Goal: Information Seeking & Learning: Learn about a topic

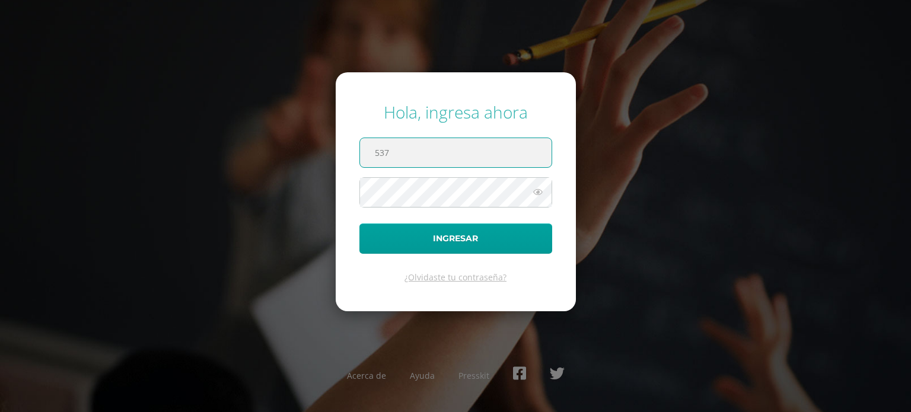
type input "537@laestrella.edu.gt"
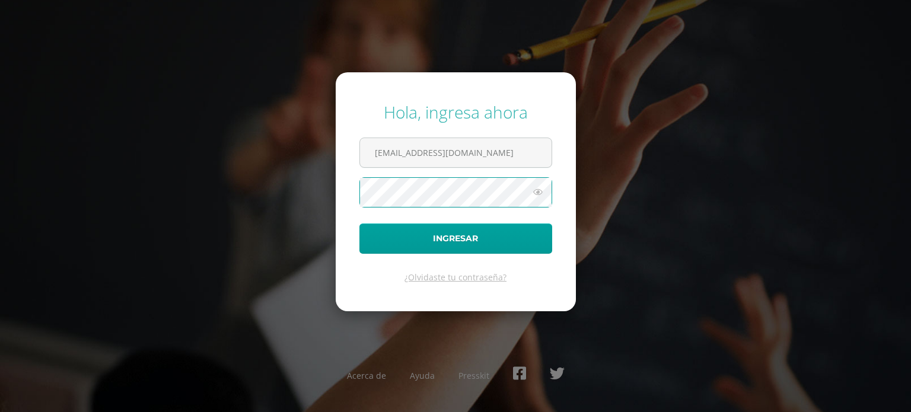
click at [360, 224] on button "Ingresar" at bounding box center [456, 239] width 193 height 30
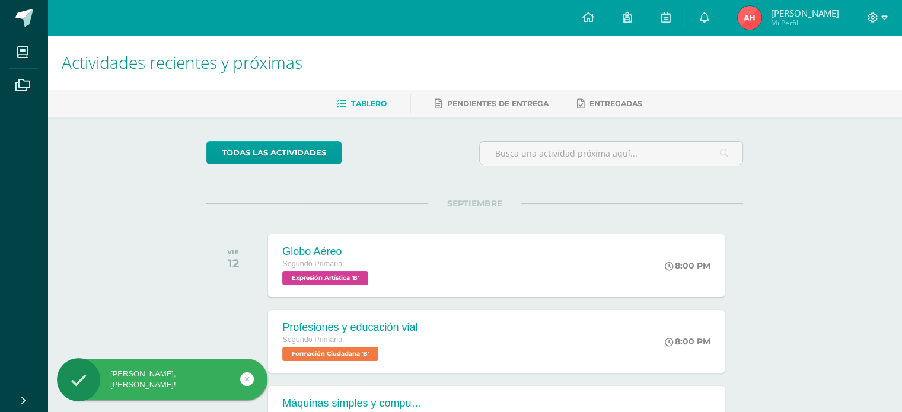
click at [603, 281] on div "Globo Aéreo Segundo Primaria Expresión Artística 'B' 8:00 PM Globo Aéreo Expres…" at bounding box center [496, 265] width 456 height 63
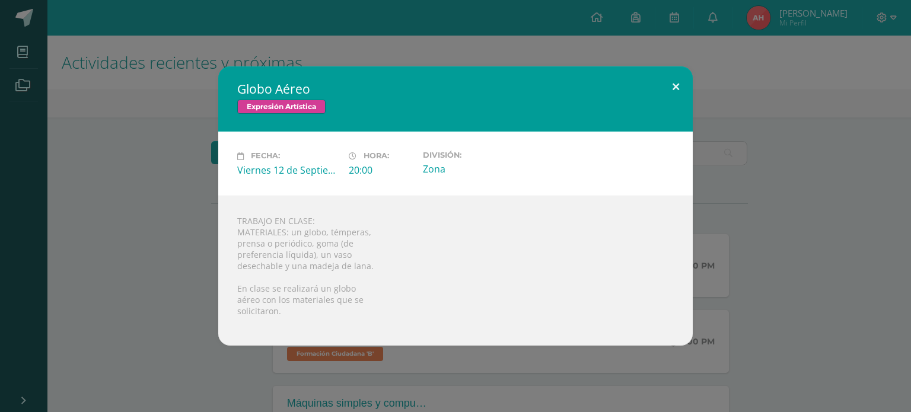
click at [677, 80] on button at bounding box center [676, 86] width 34 height 40
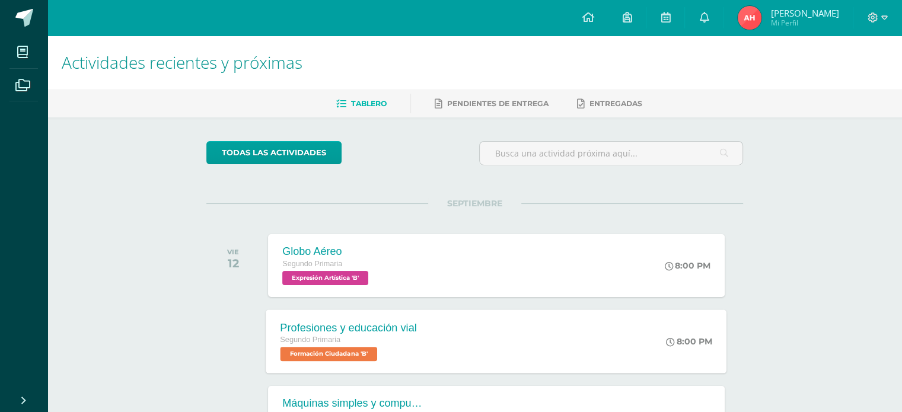
click at [483, 337] on div "Profesiones y educación vial Segundo Primaria Formación Ciudadana 'B' 8:00 PM P…" at bounding box center [496, 341] width 461 height 63
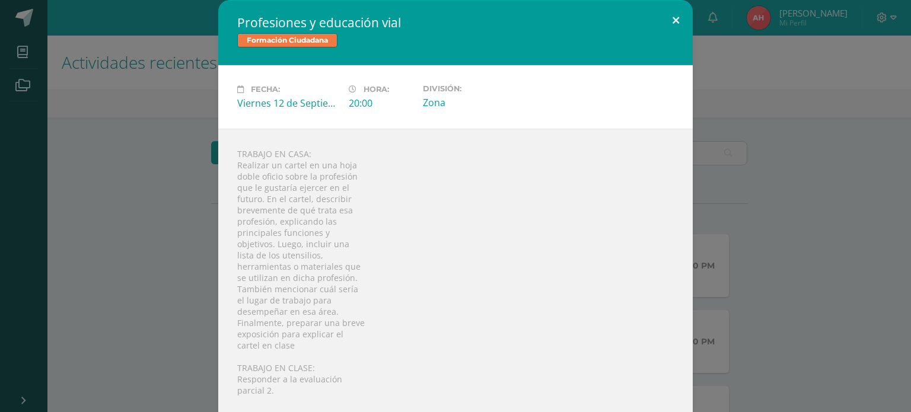
click at [672, 20] on button at bounding box center [676, 20] width 34 height 40
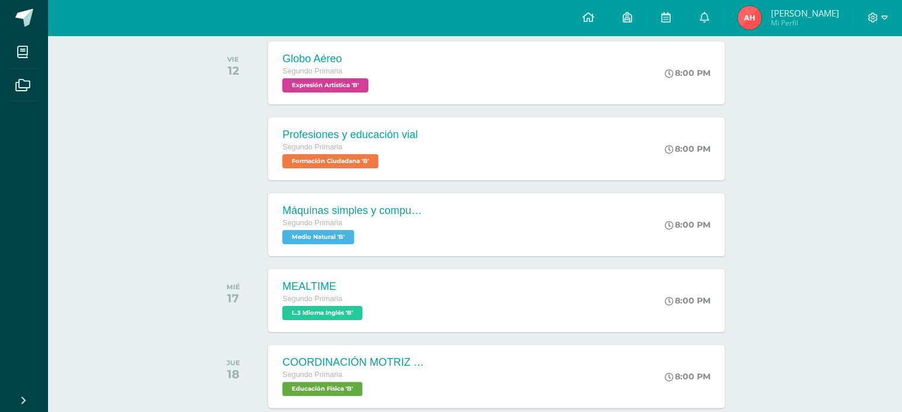
scroll to position [208, 0]
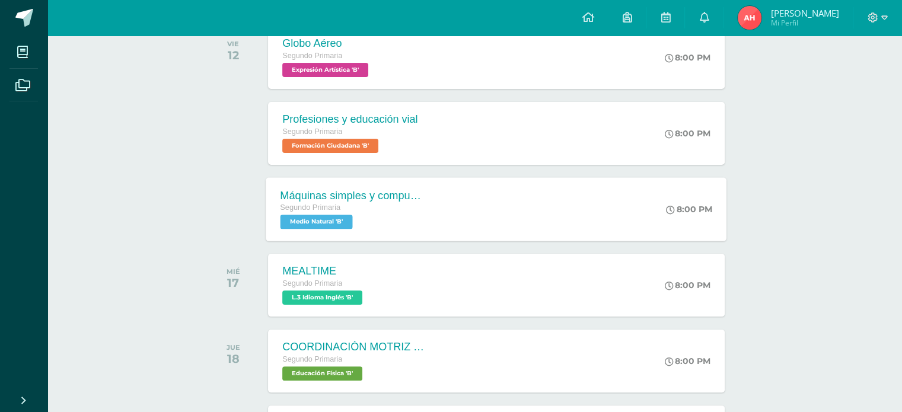
click at [444, 206] on div "Máquinas simples y compuestas Segundo Primaria Medio Natural 'B' 8:00 PM Máquin…" at bounding box center [496, 208] width 461 height 63
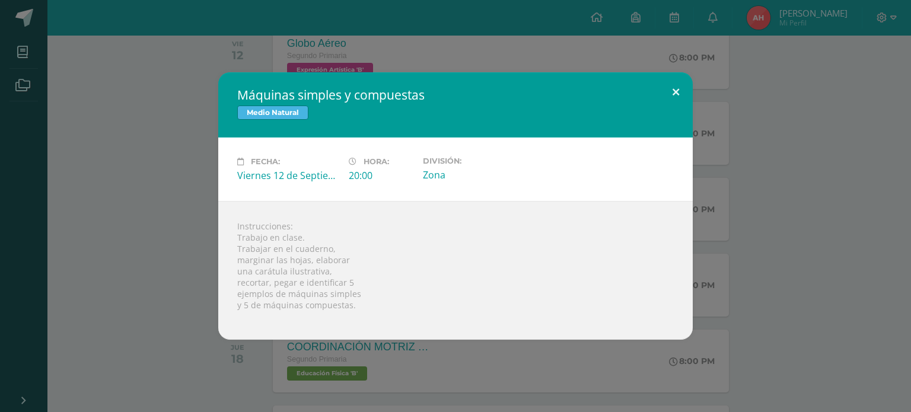
click at [679, 88] on button at bounding box center [676, 92] width 34 height 40
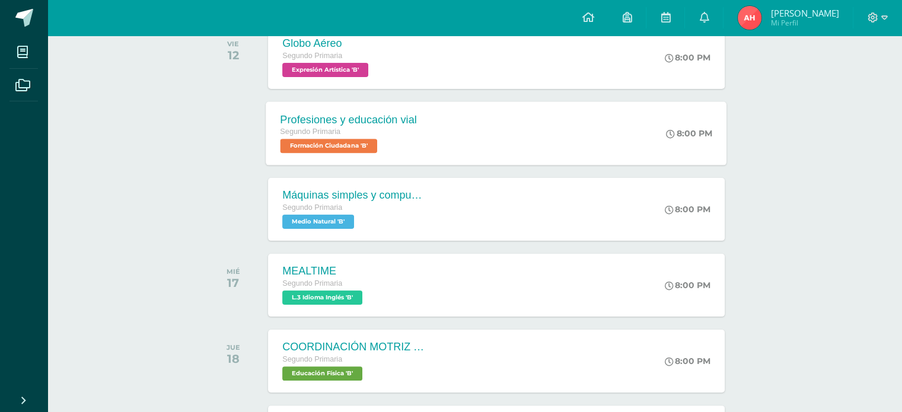
click at [438, 129] on div "Profesiones y educación vial Segundo Primaria Formación Ciudadana 'B' 8:00 PM P…" at bounding box center [496, 132] width 461 height 63
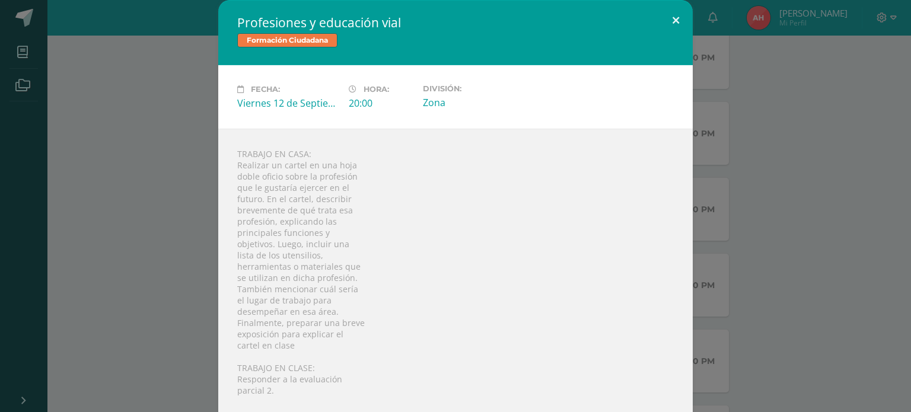
click at [669, 23] on button at bounding box center [676, 20] width 34 height 40
